Goal: Information Seeking & Learning: Learn about a topic

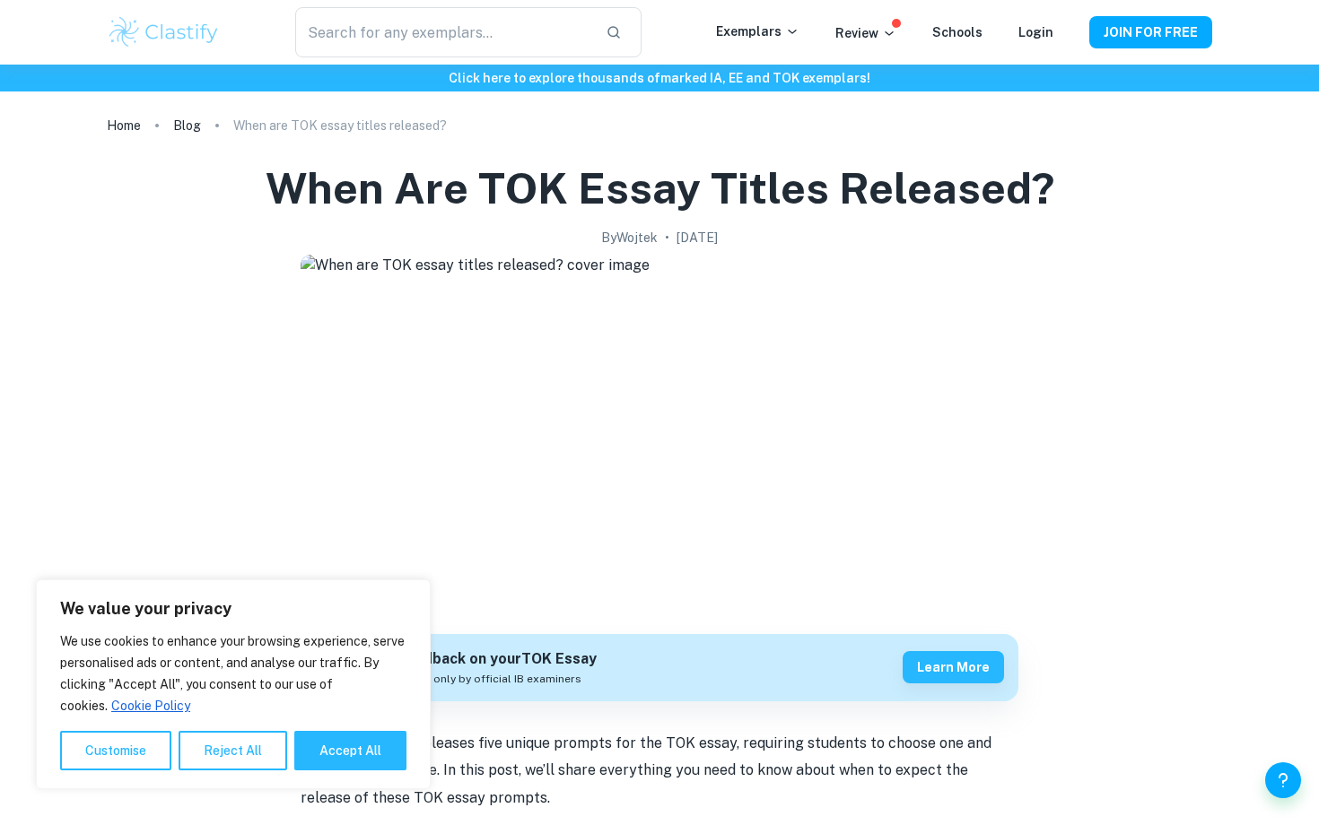
scroll to position [469, 0]
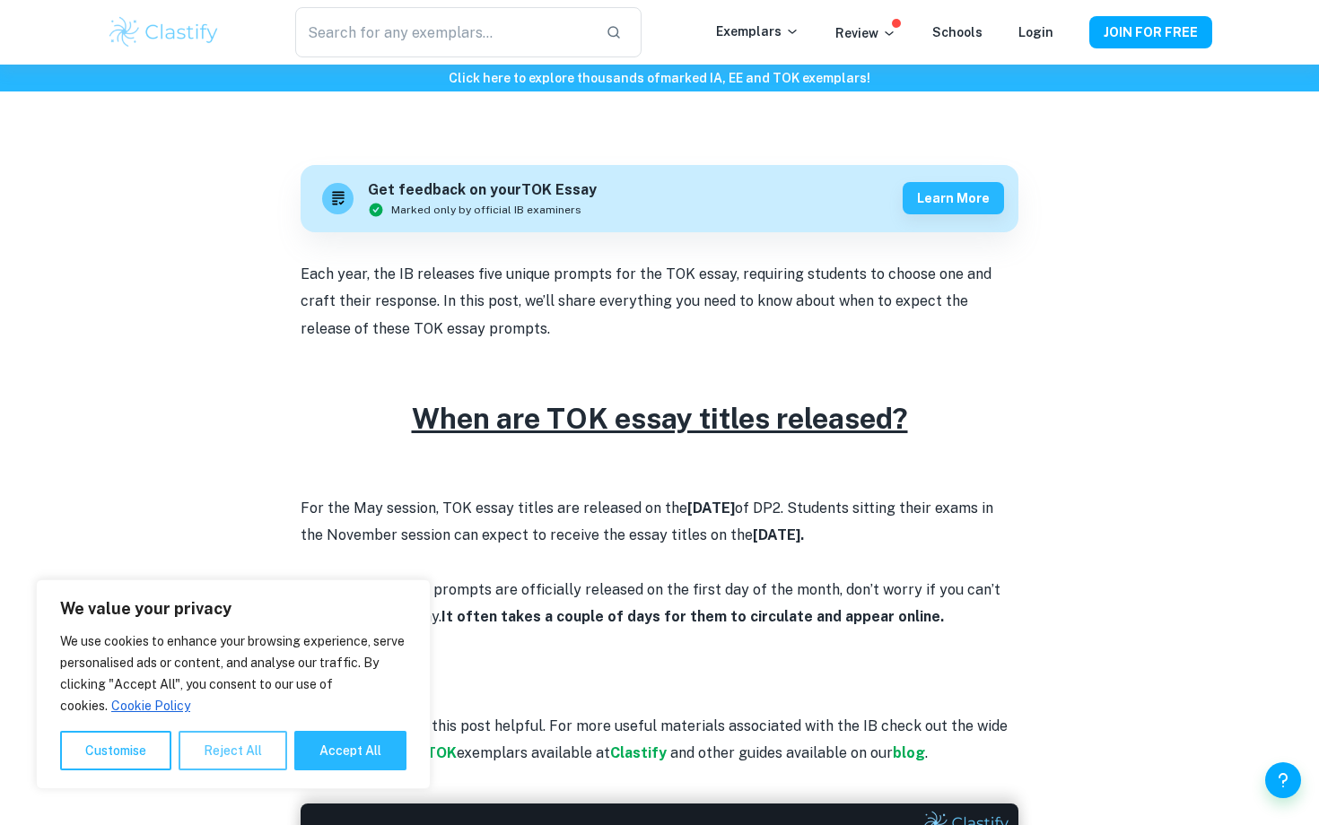
click at [252, 760] on button "Reject All" at bounding box center [233, 750] width 109 height 39
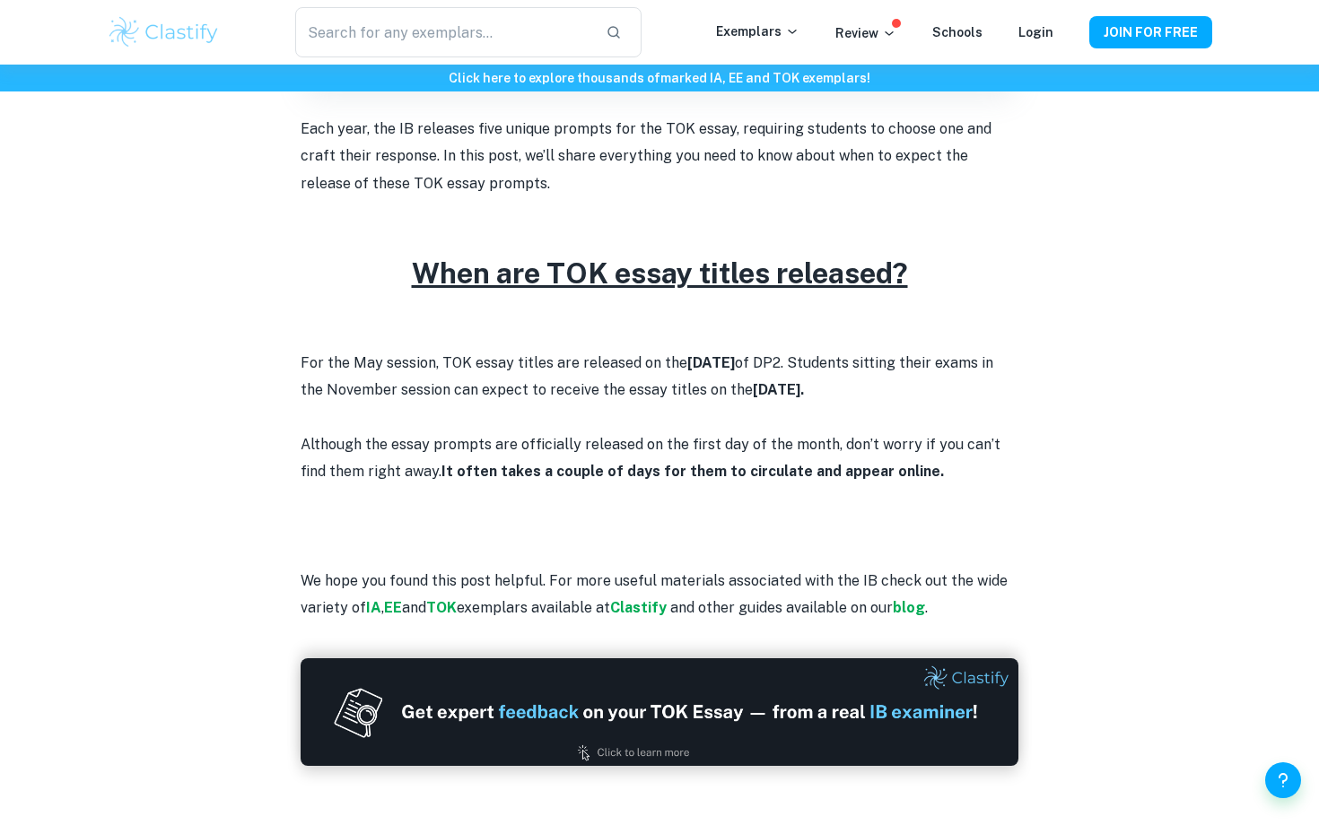
scroll to position [757, 0]
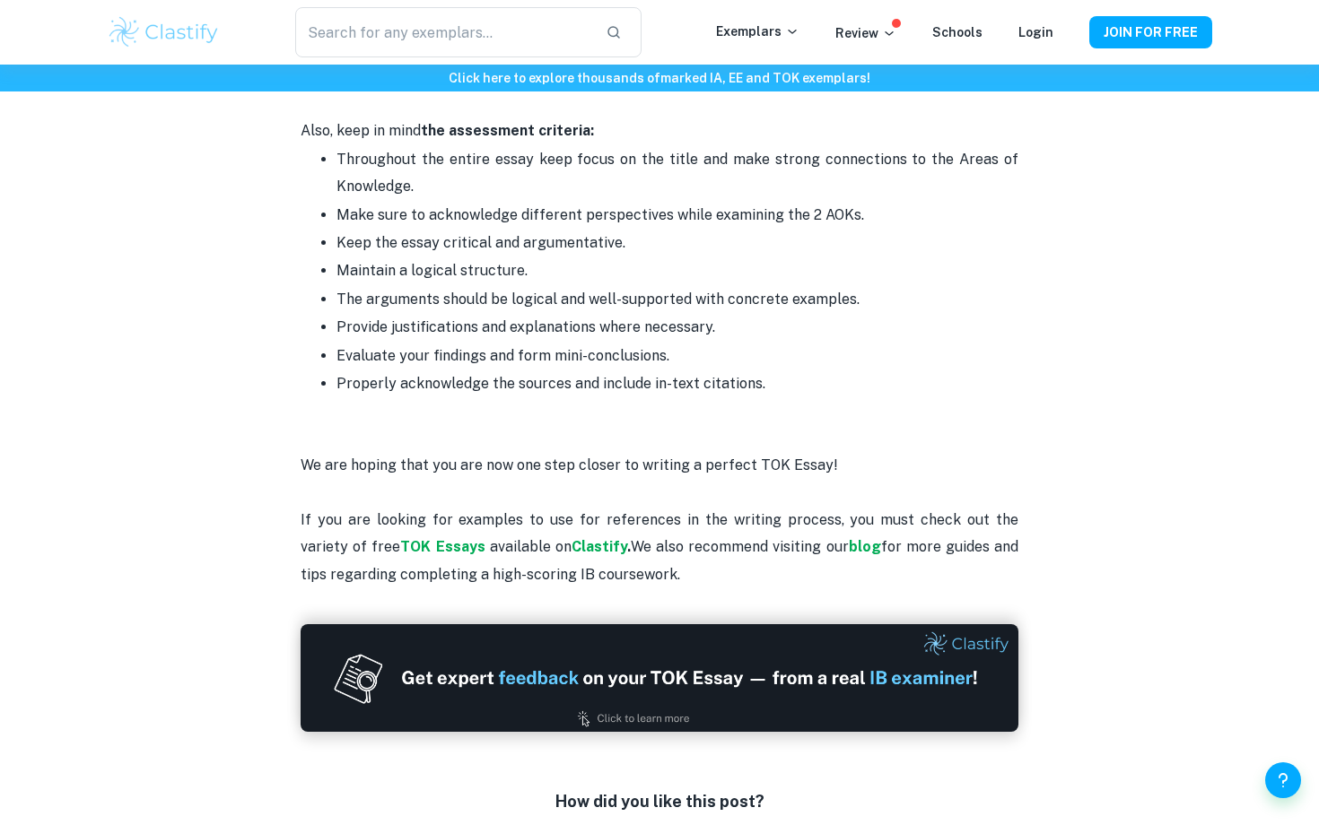
scroll to position [2938, 0]
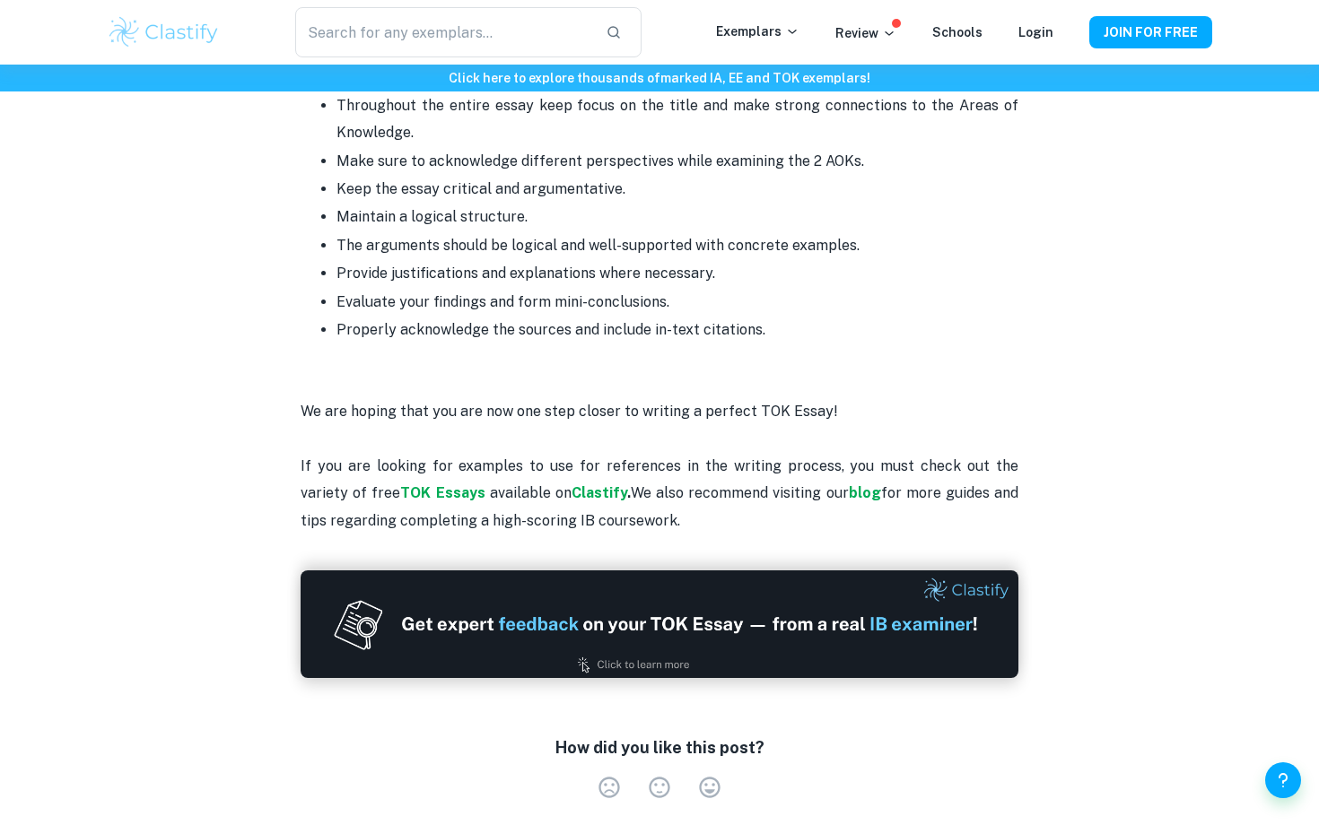
drag, startPoint x: 666, startPoint y: 499, endPoint x: 417, endPoint y: 101, distance: 468.8
click at [493, 378] on p "We are hoping that you are now one step closer to writing a perfect TOK Essay! …" at bounding box center [660, 452] width 718 height 163
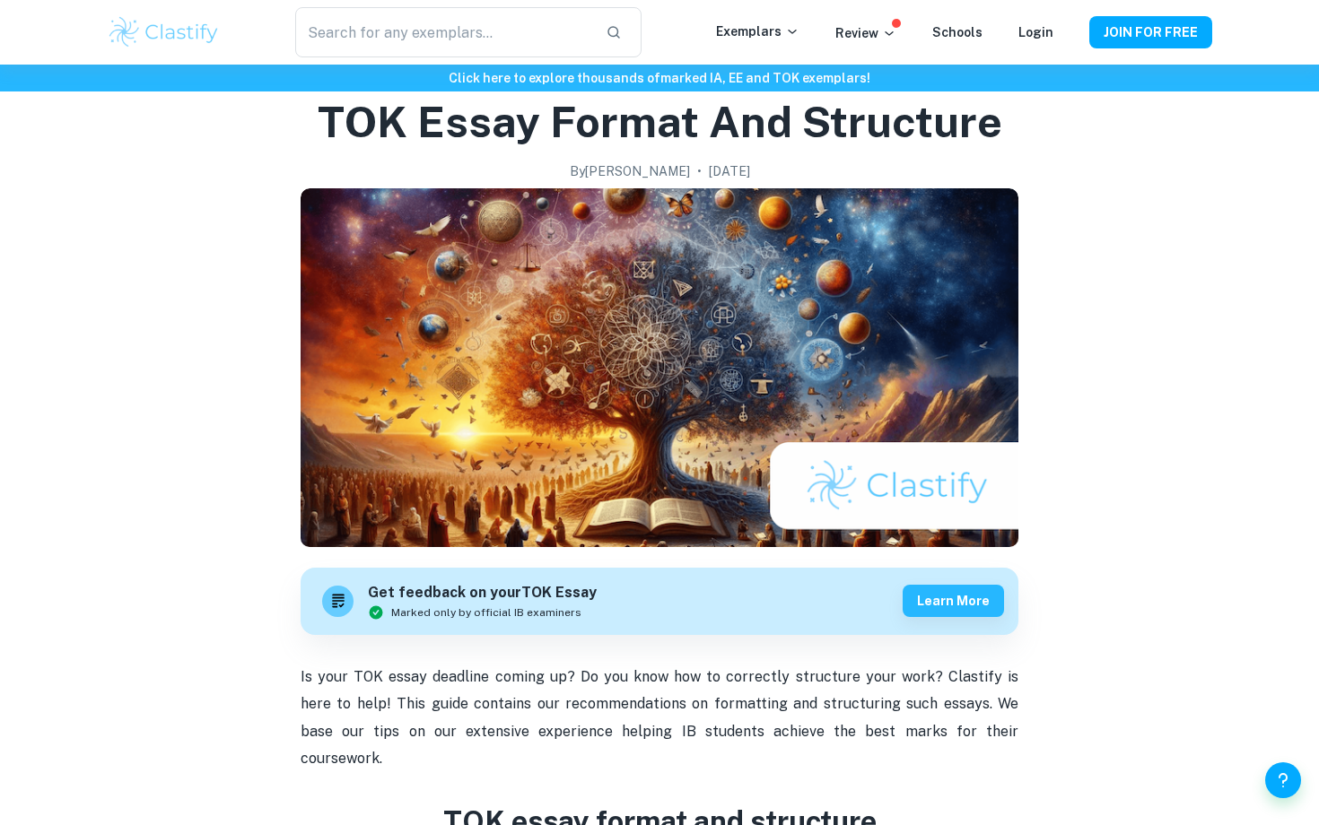
scroll to position [20, 0]
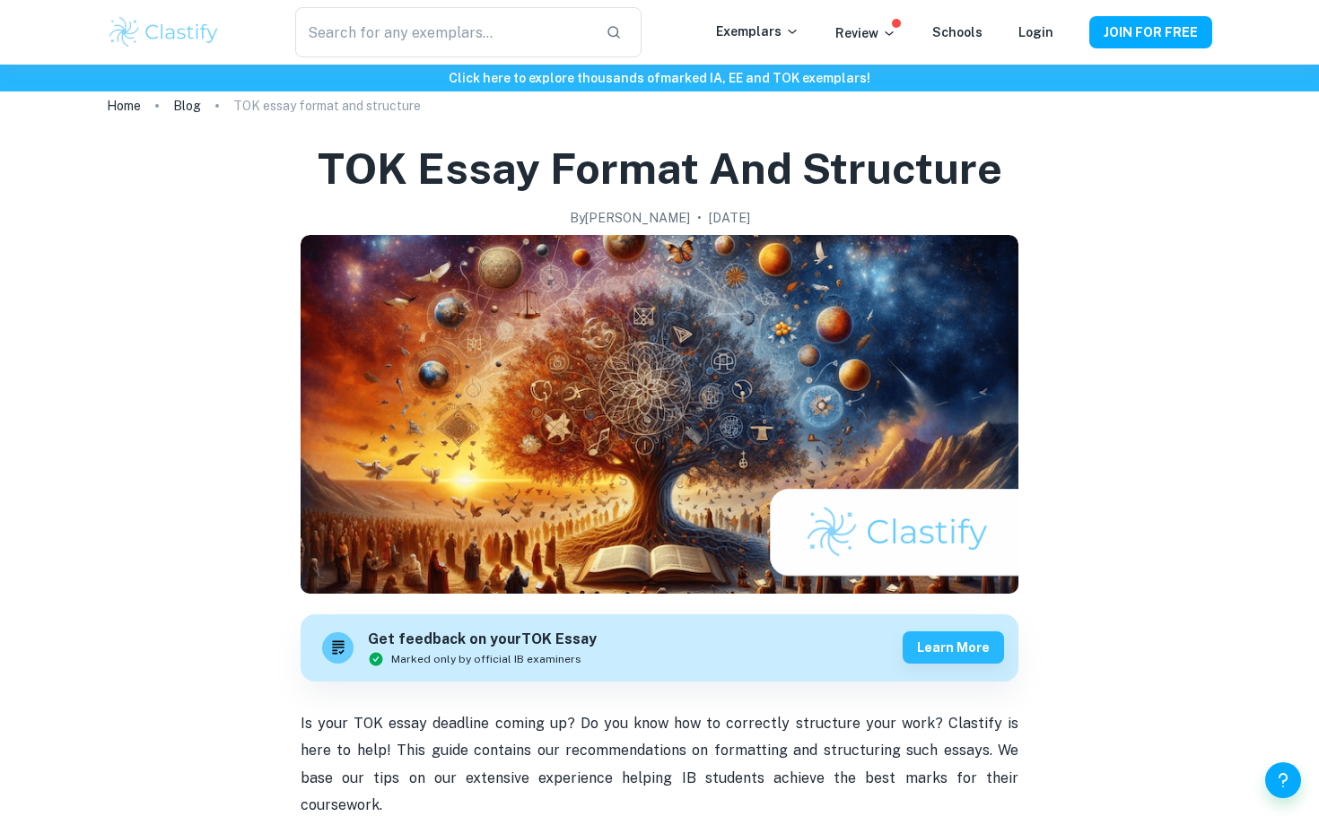
drag, startPoint x: 837, startPoint y: 390, endPoint x: 293, endPoint y: 735, distance: 643.7
copy div "Lo ipsu DOL sitam consecte adipis el? Se doe temp inc ut laboreetd magnaaliq en…"
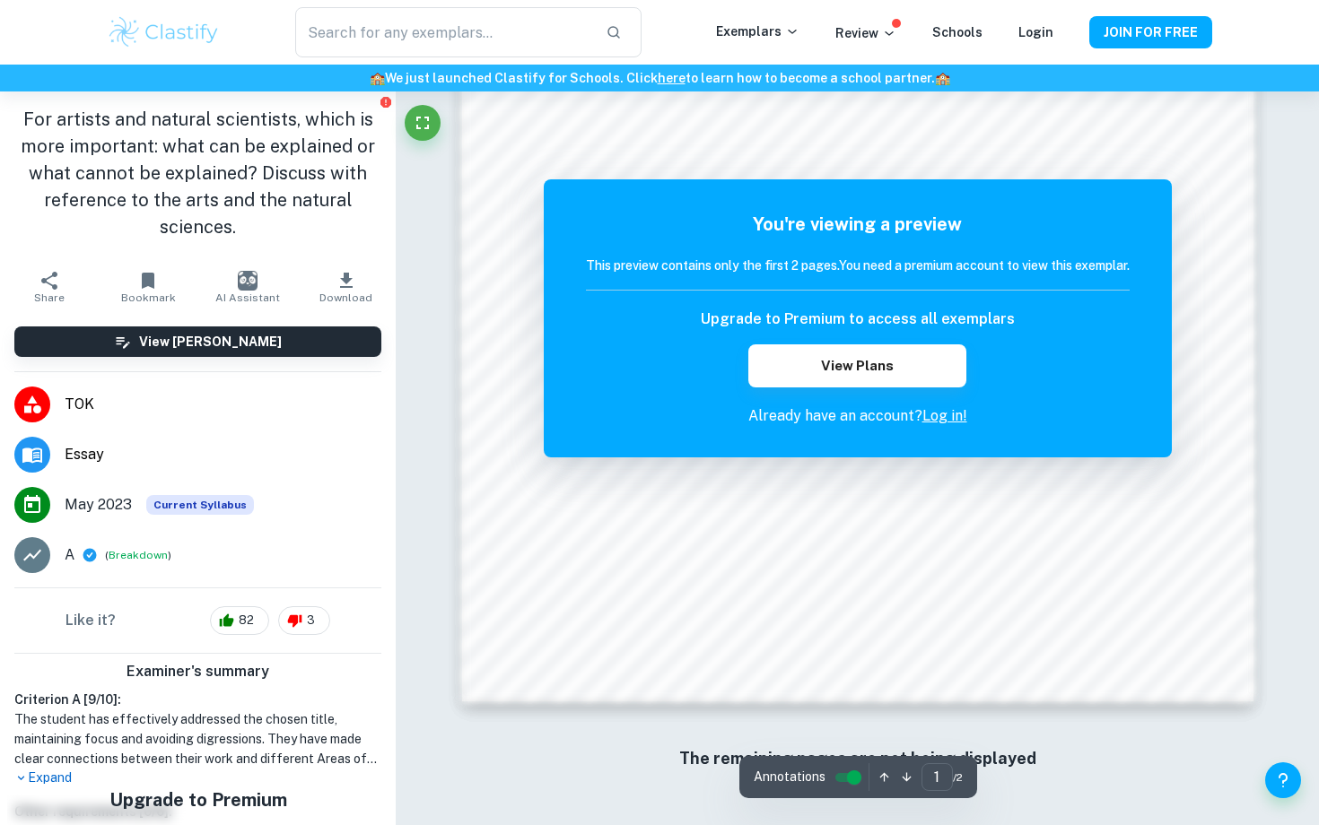
scroll to position [123, 0]
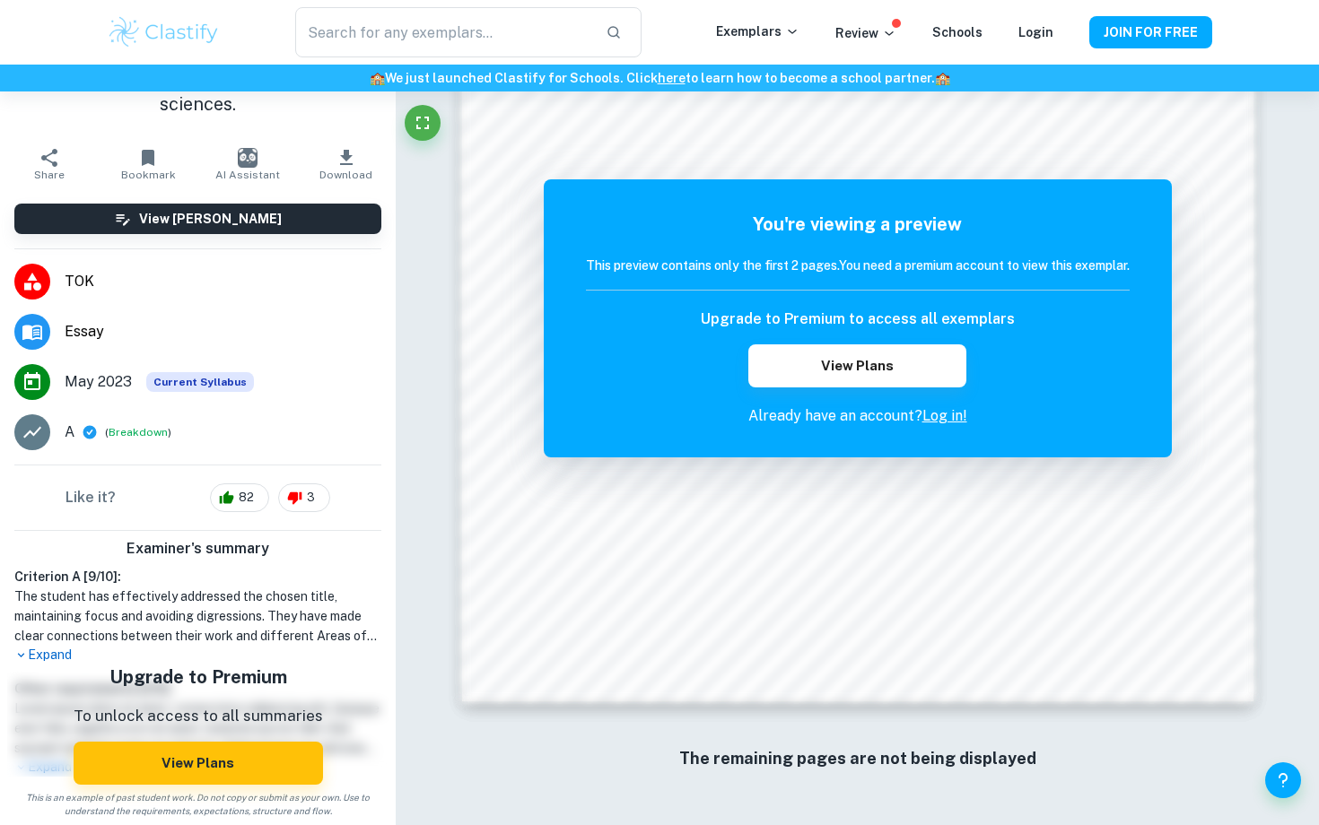
click at [39, 645] on h1 "The student has effectively addressed the chosen title, maintaining focus and a…" at bounding box center [197, 616] width 367 height 59
